Goal: Navigation & Orientation: Find specific page/section

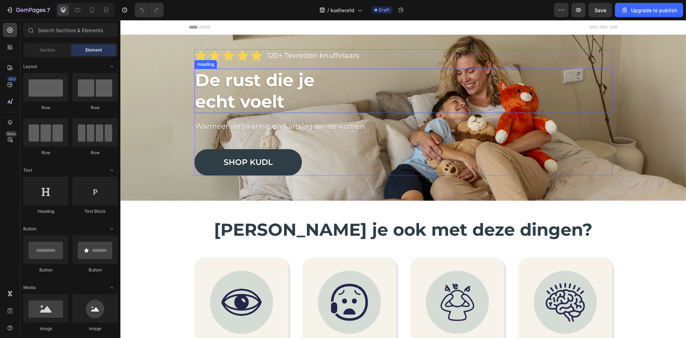
click at [243, 98] on strong "echt voelt" at bounding box center [239, 101] width 89 height 21
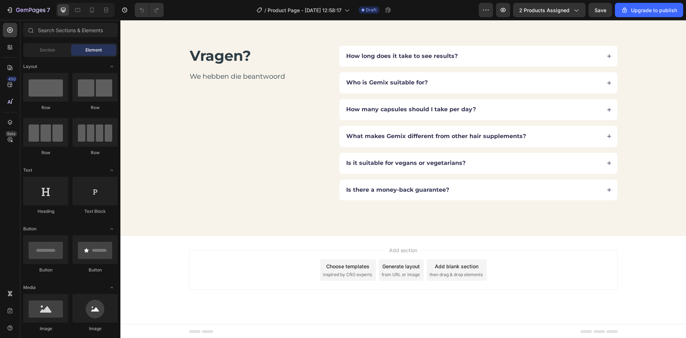
scroll to position [1546, 0]
click at [218, 214] on div "Vragen? Heading We hebben die beantwoord Text Block How long does it take to se…" at bounding box center [403, 122] width 566 height 226
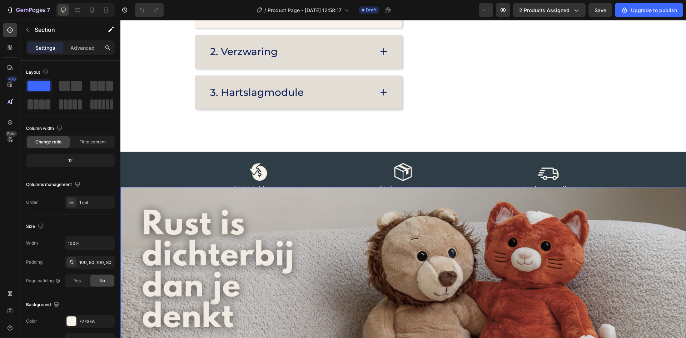
scroll to position [1189, 0]
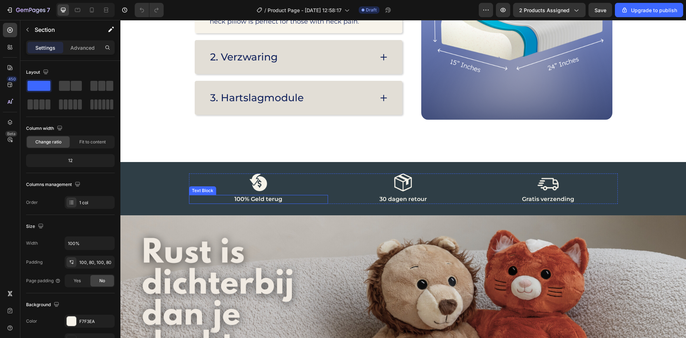
click at [307, 178] on div at bounding box center [258, 182] width 139 height 18
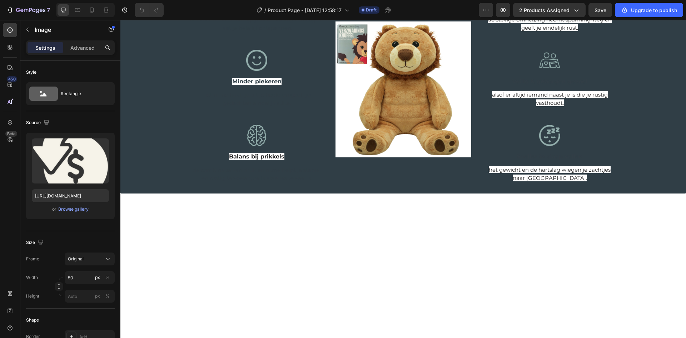
scroll to position [273, 0]
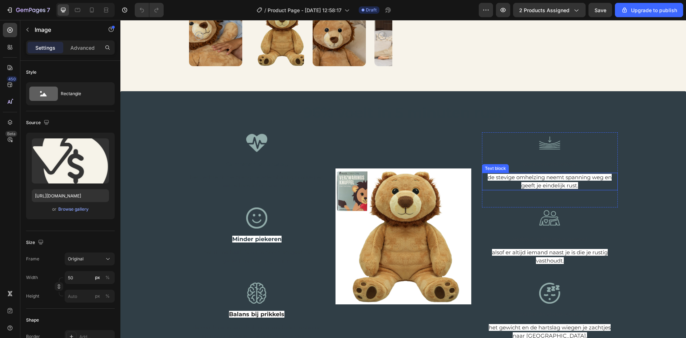
click at [574, 180] on p "de stevige omhelzing neemt spanning weg en geeft je eindelijk rust." at bounding box center [550, 181] width 134 height 16
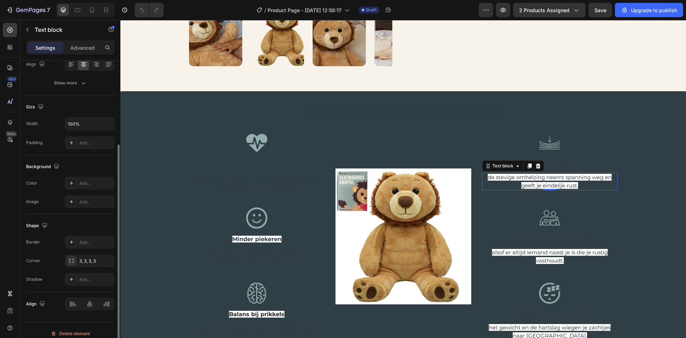
scroll to position [0, 0]
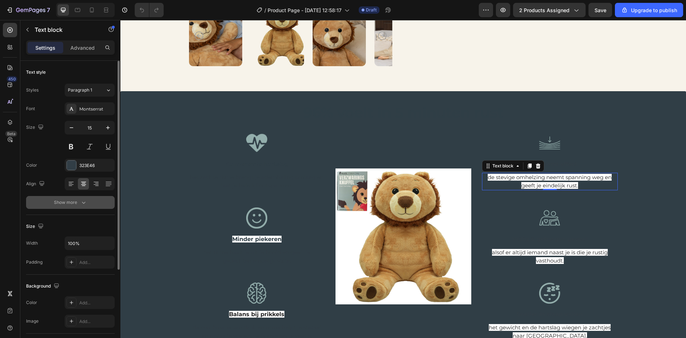
click at [79, 199] on div "Show more" at bounding box center [70, 202] width 33 height 7
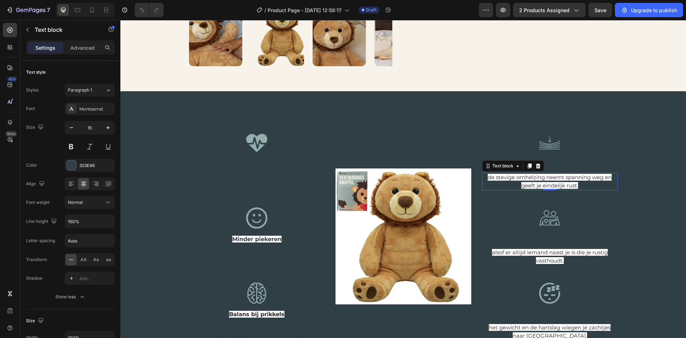
click at [531, 181] on p "de stevige omhelzing neemt spanning weg en geeft je eindelijk rust." at bounding box center [550, 181] width 134 height 16
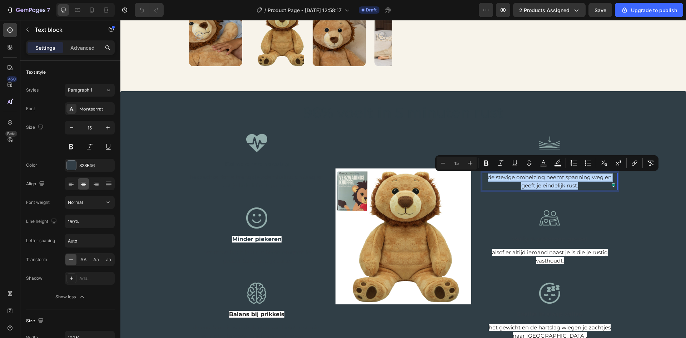
click at [442, 123] on h2 "96% voelt in 5 minuten rust" at bounding box center [403, 112] width 555 height 21
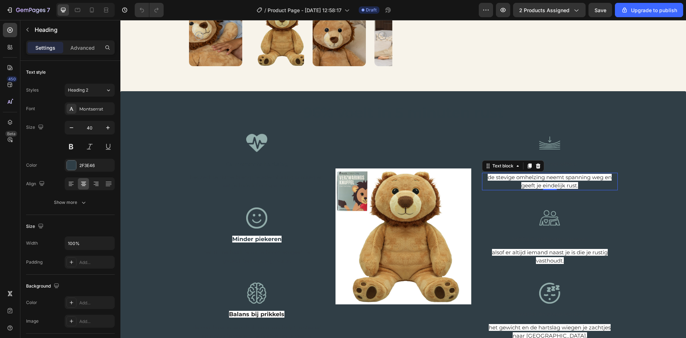
click at [506, 177] on span "de stevige omhelzing neemt spanning weg en geeft je eindelijk rust." at bounding box center [550, 181] width 124 height 15
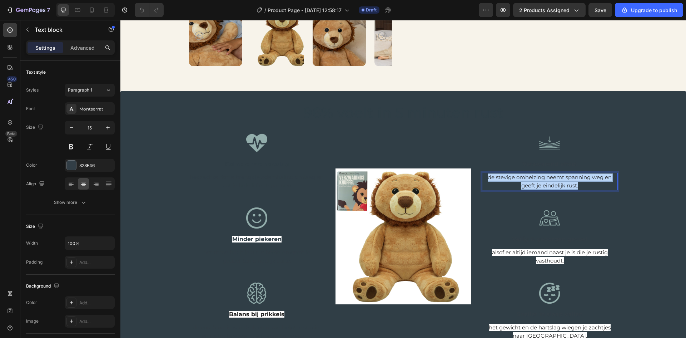
click at [506, 177] on span "de stevige omhelzing neemt spanning weg en geeft je eindelijk rust." at bounding box center [550, 181] width 124 height 15
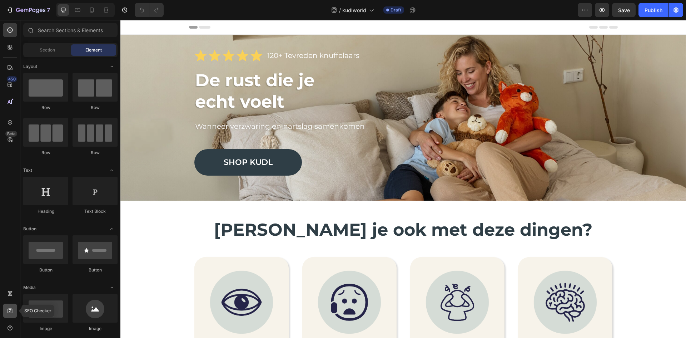
click at [8, 309] on icon at bounding box center [9, 310] width 7 height 7
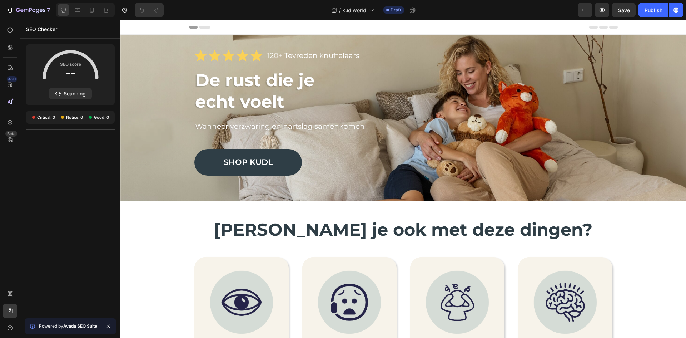
click at [71, 77] on span at bounding box center [70, 73] width 9 height 11
